Goal: Find specific page/section

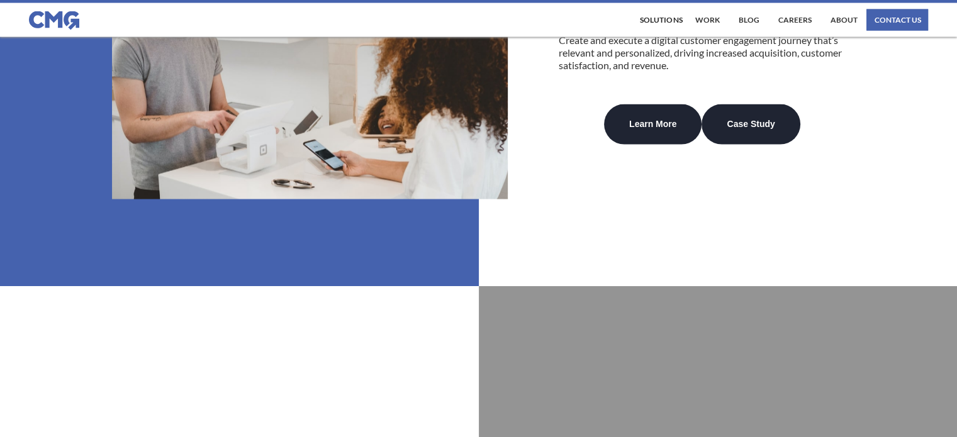
scroll to position [2830, 0]
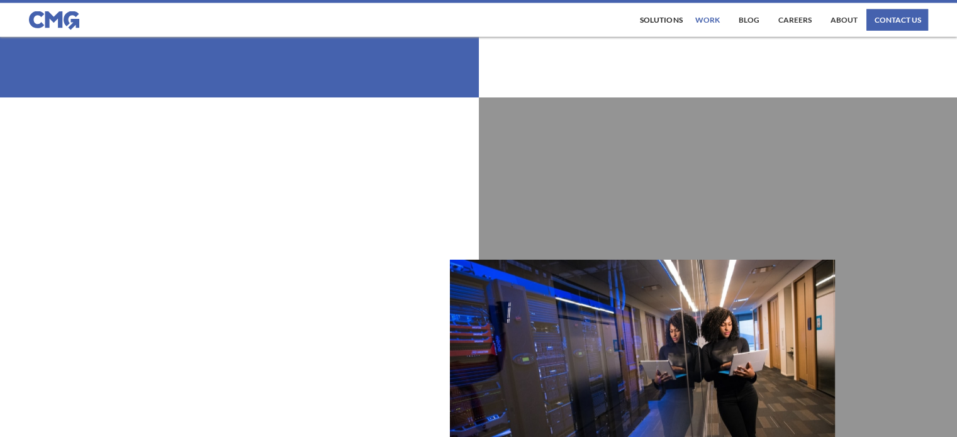
click at [718, 26] on link "work" at bounding box center [706, 19] width 31 height 21
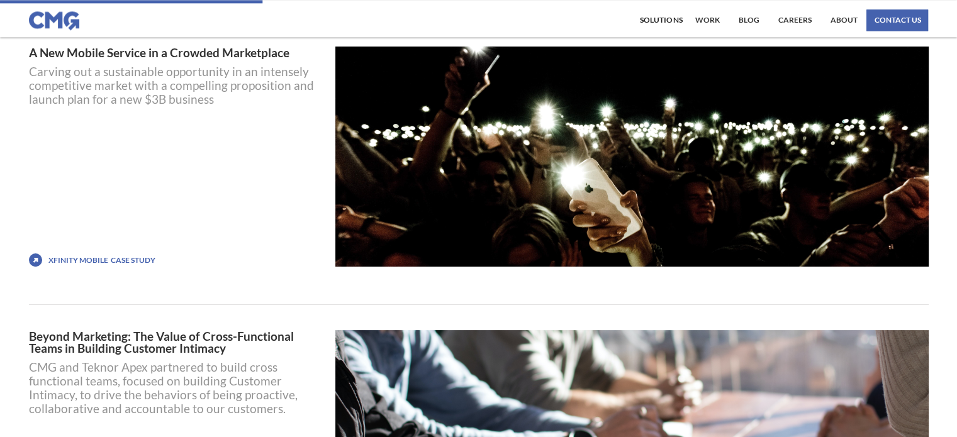
scroll to position [1635, 0]
